Goal: Check status

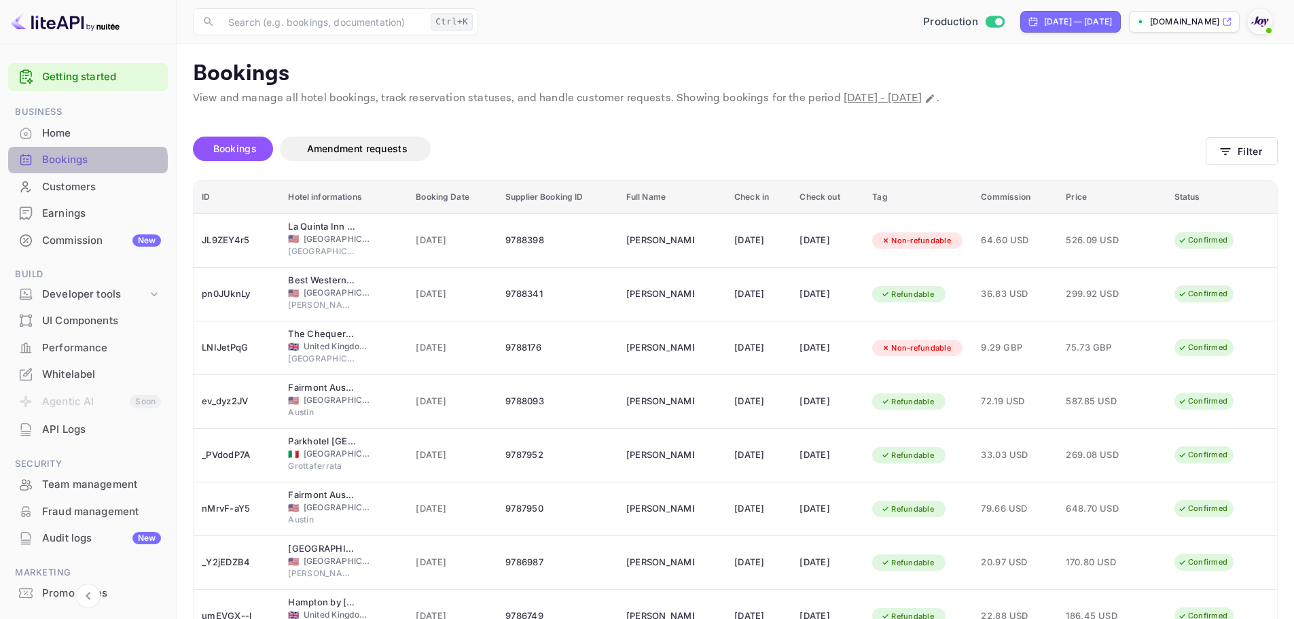
click at [84, 166] on div "Bookings" at bounding box center [101, 160] width 119 height 16
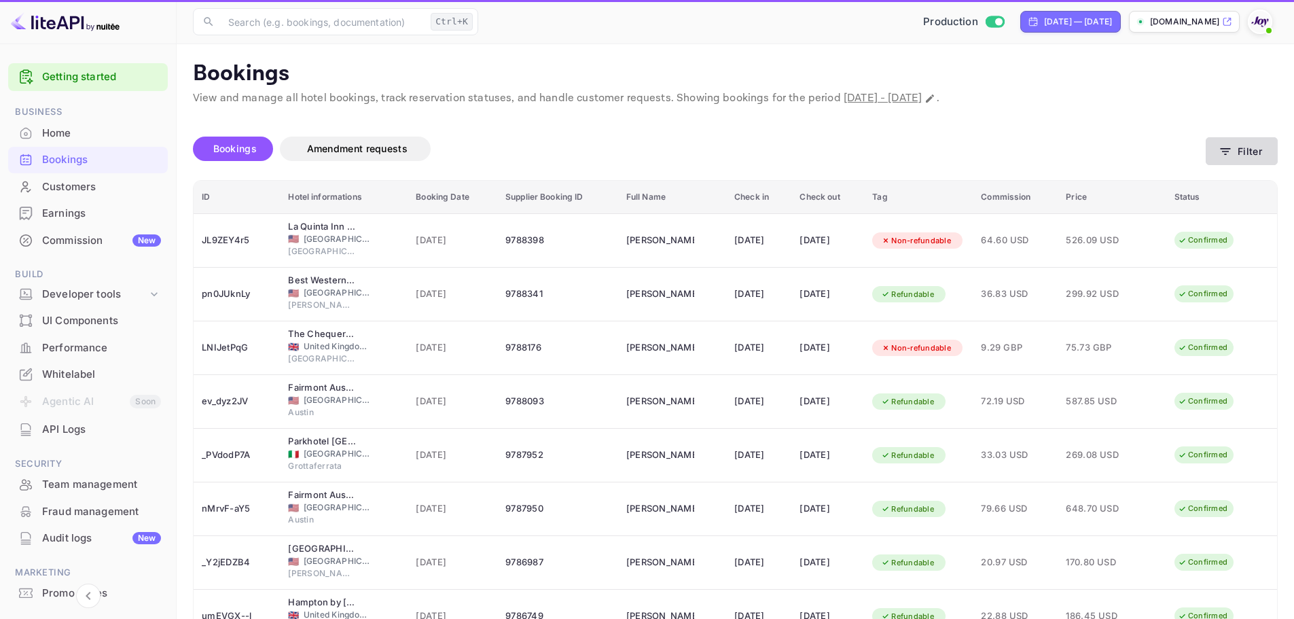
click at [1264, 152] on button "Filter" at bounding box center [1242, 151] width 72 height 28
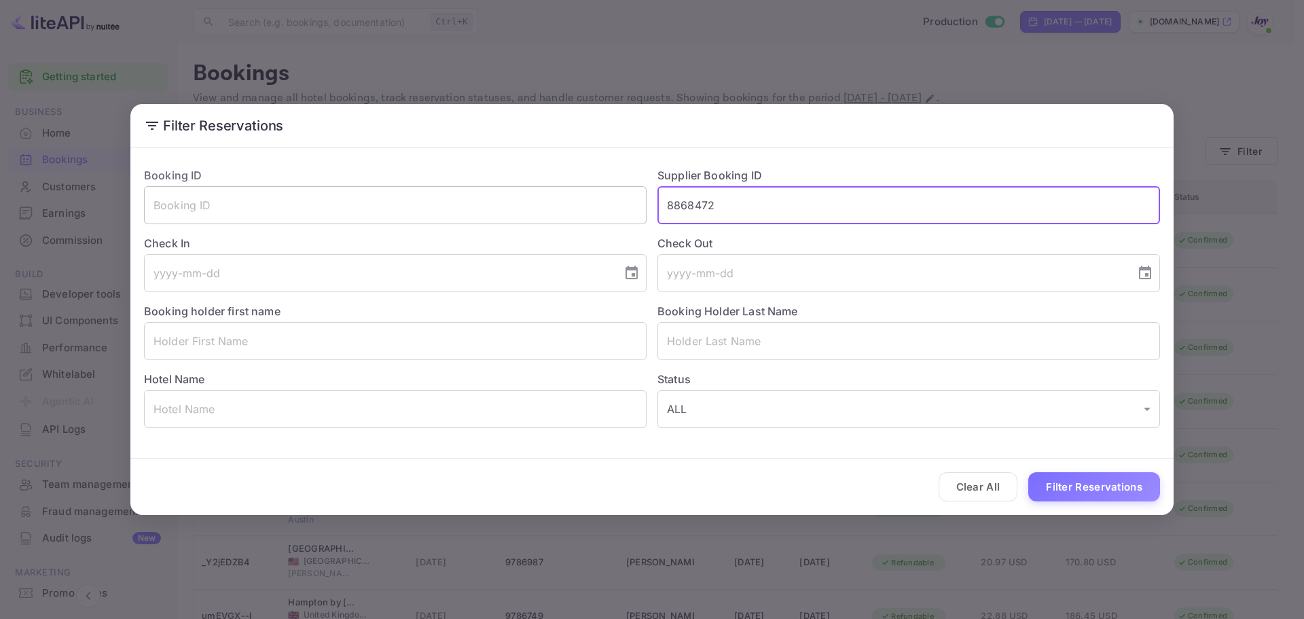
drag, startPoint x: 779, startPoint y: 200, endPoint x: 490, endPoint y: 206, distance: 289.5
click at [490, 206] on div "Booking ID ​ Supplier Booking ID 8868472 ​ Check In ​ Check Out ​ Booking holde…" at bounding box center [646, 292] width 1027 height 272
paste input "9072365540935"
type input "9072365540935"
drag, startPoint x: 785, startPoint y: 195, endPoint x: 616, endPoint y: 225, distance: 171.8
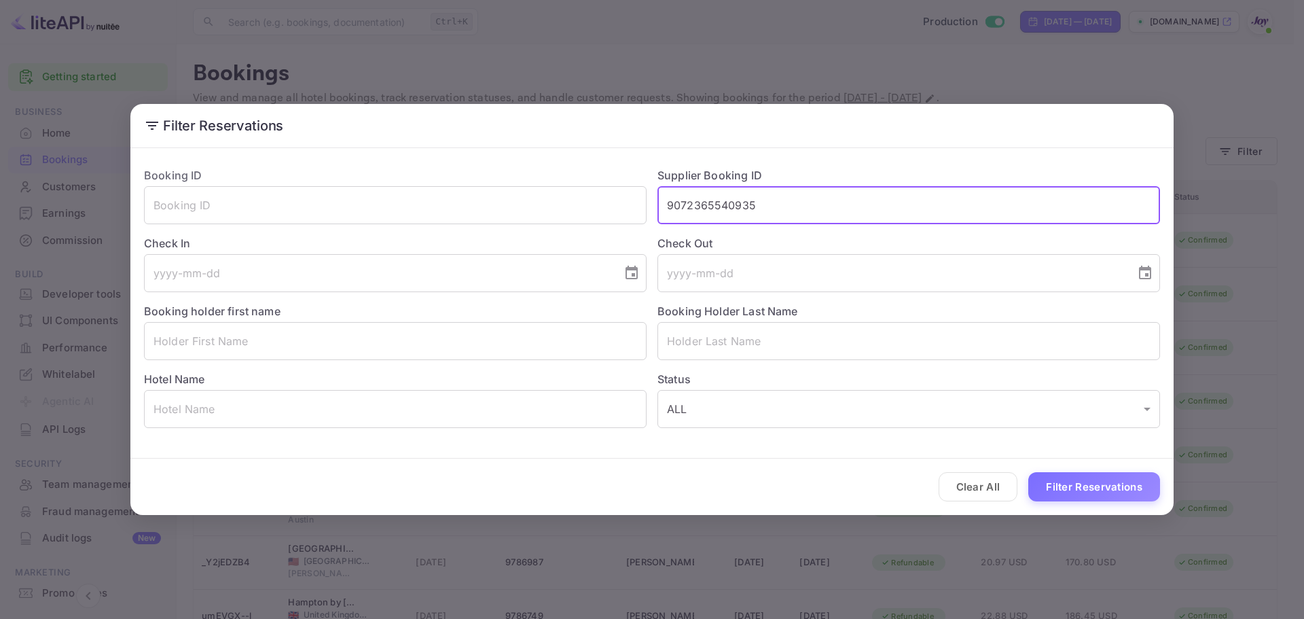
click at [617, 226] on div "Booking ID ​ Supplier Booking ID 9072365540935 ​ Check In ​ Check Out ​ Booking…" at bounding box center [646, 292] width 1027 height 272
paste input "9404322"
type input "9404322"
click at [1082, 489] on button "Filter Reservations" at bounding box center [1095, 486] width 132 height 29
